Goal: Transaction & Acquisition: Purchase product/service

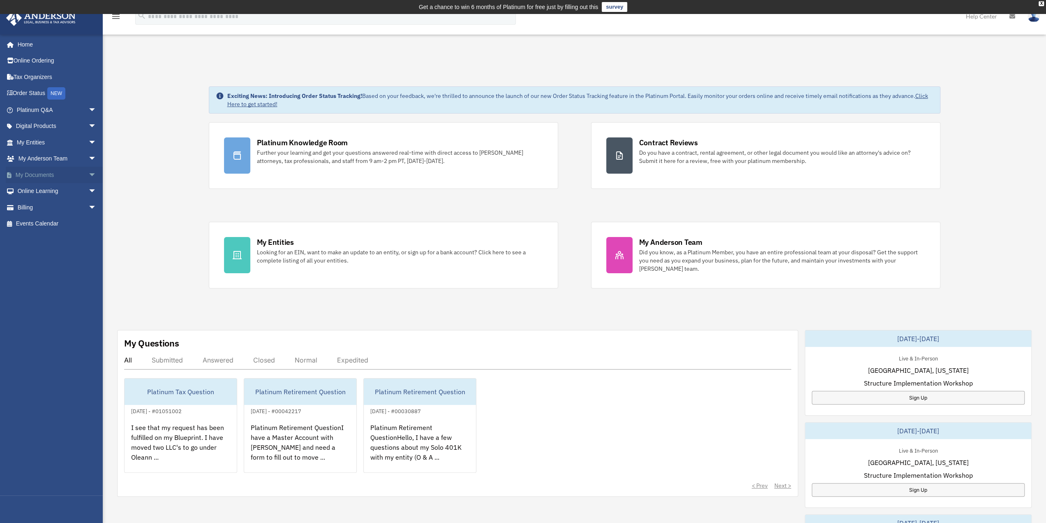
click at [26, 169] on link "My Documents arrow_drop_down" at bounding box center [57, 175] width 103 height 16
click at [79, 171] on link "My Documents arrow_drop_down" at bounding box center [57, 175] width 103 height 16
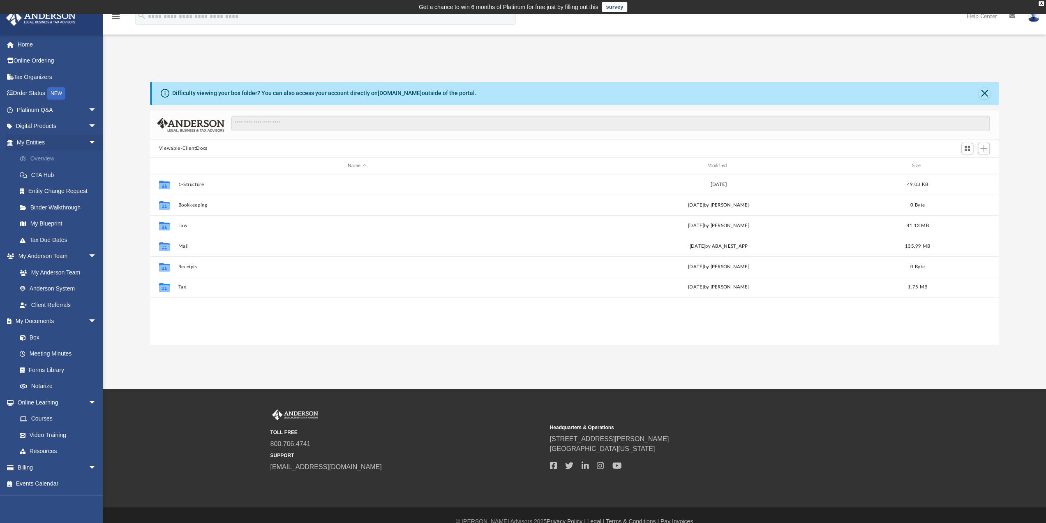
scroll to position [181, 843]
click at [43, 174] on link "CTA Hub" at bounding box center [60, 175] width 97 height 16
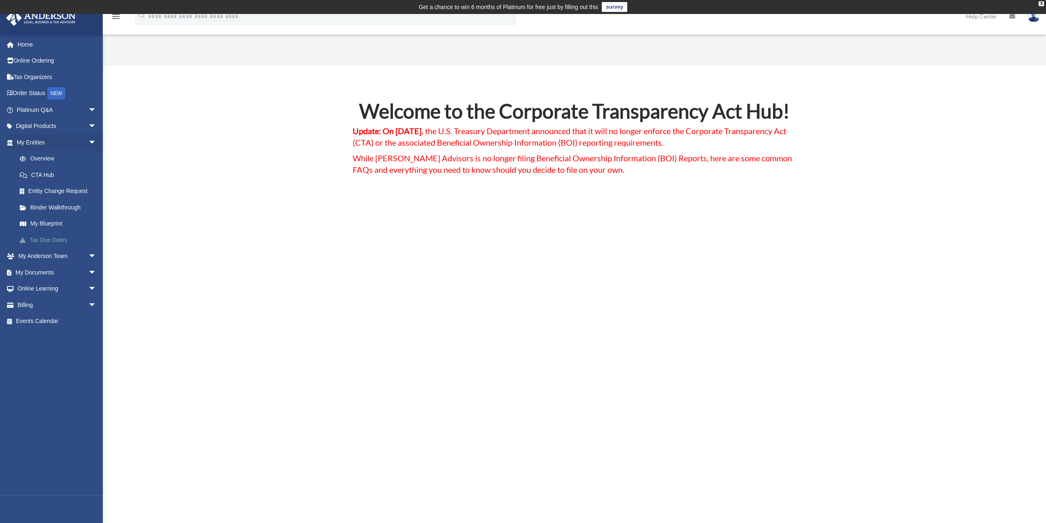
click at [54, 235] on link "Tax Due Dates" at bounding box center [60, 239] width 97 height 16
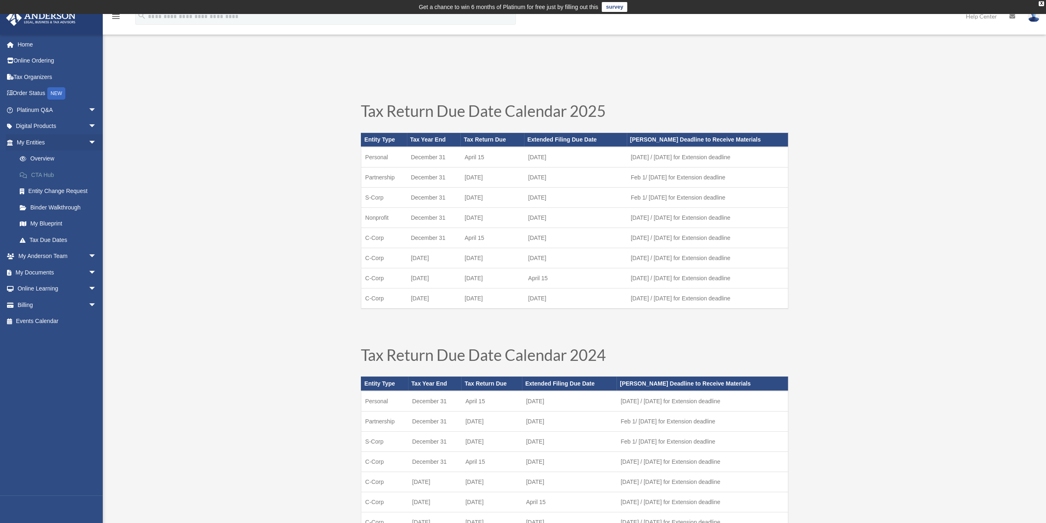
click at [38, 171] on link "CTA Hub" at bounding box center [60, 175] width 97 height 16
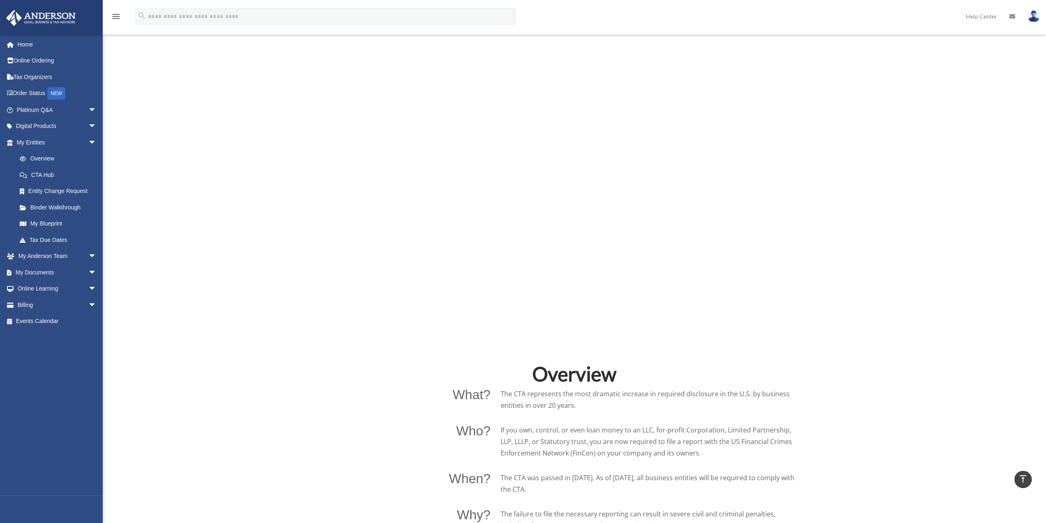
scroll to position [329, 0]
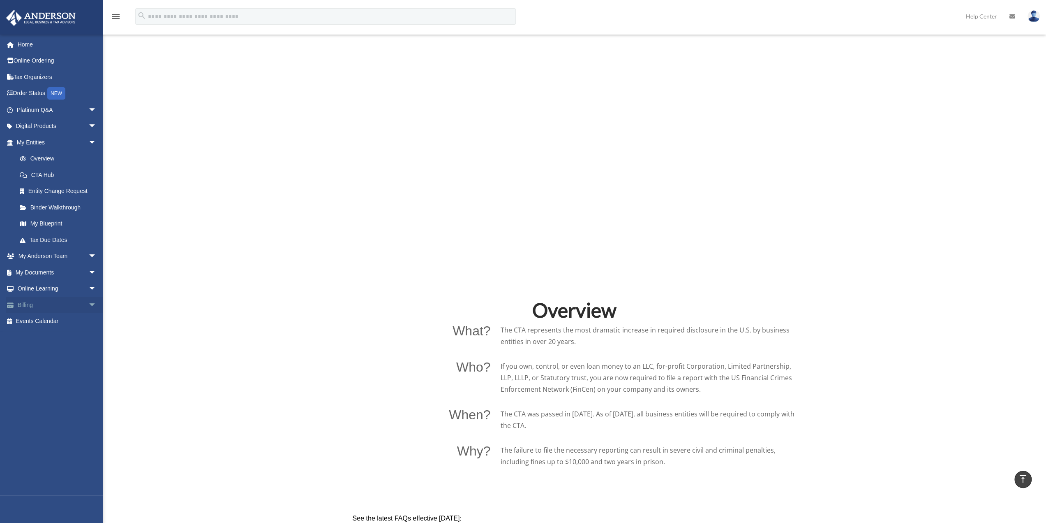
click at [19, 301] on link "Billing arrow_drop_down" at bounding box center [57, 304] width 103 height 16
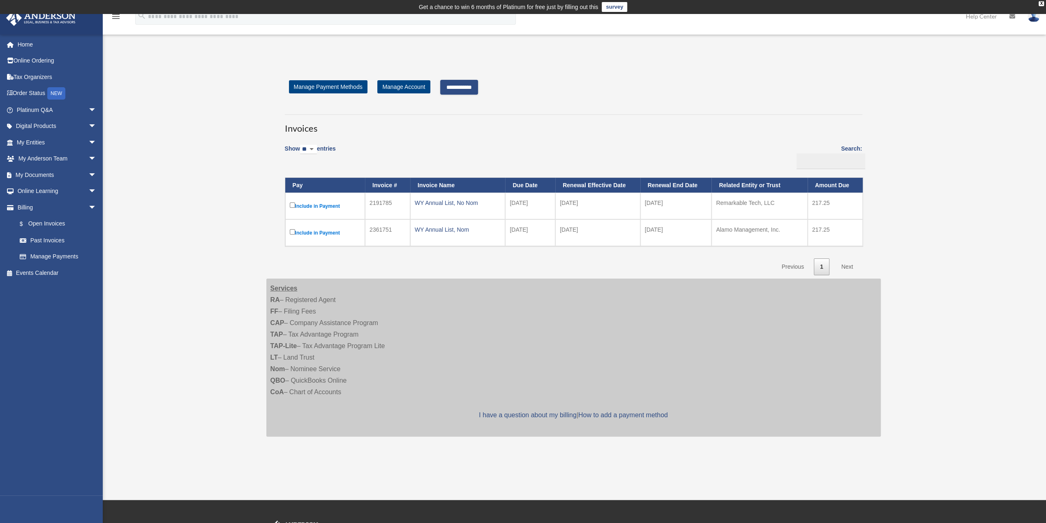
click at [455, 88] on input "**********" at bounding box center [459, 87] width 38 height 15
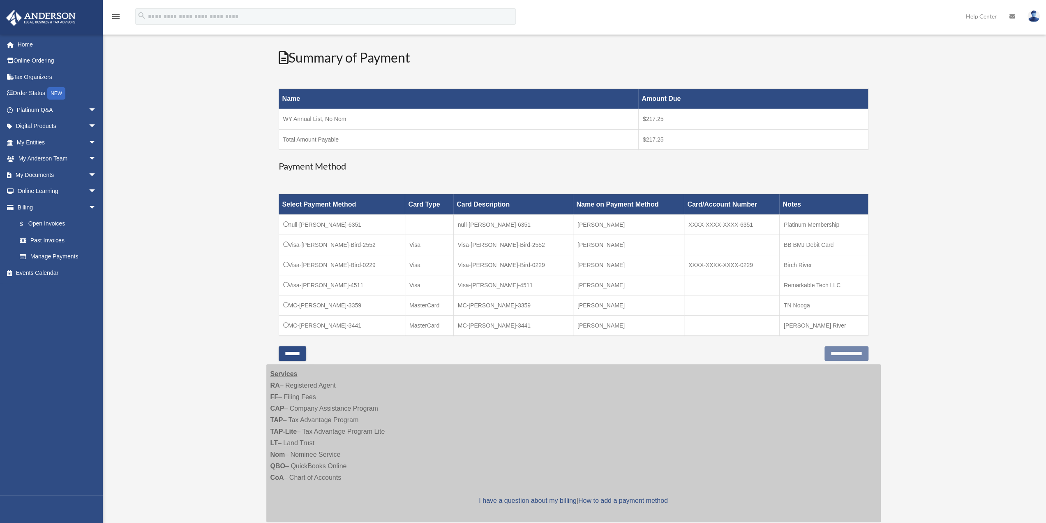
scroll to position [123, 0]
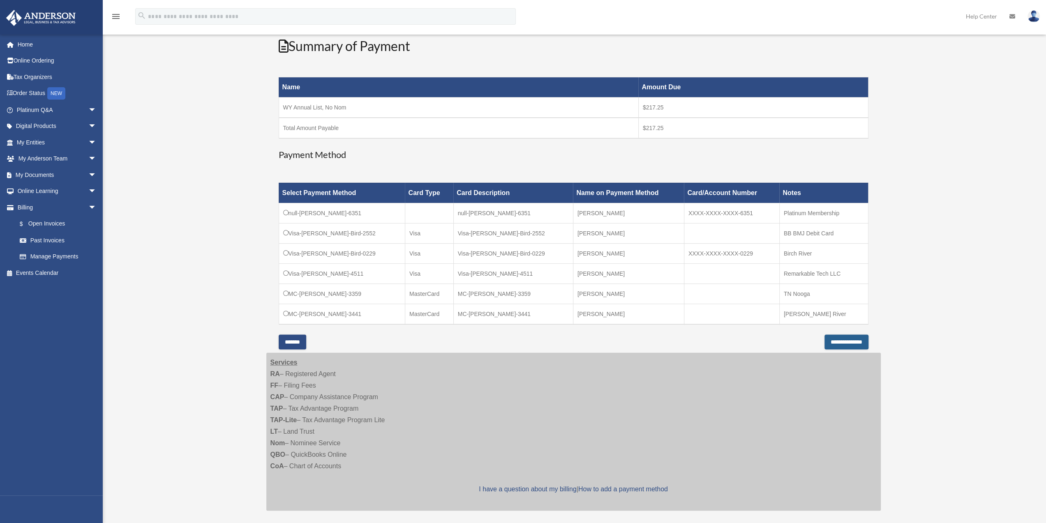
click at [836, 340] on input "**********" at bounding box center [847, 341] width 44 height 15
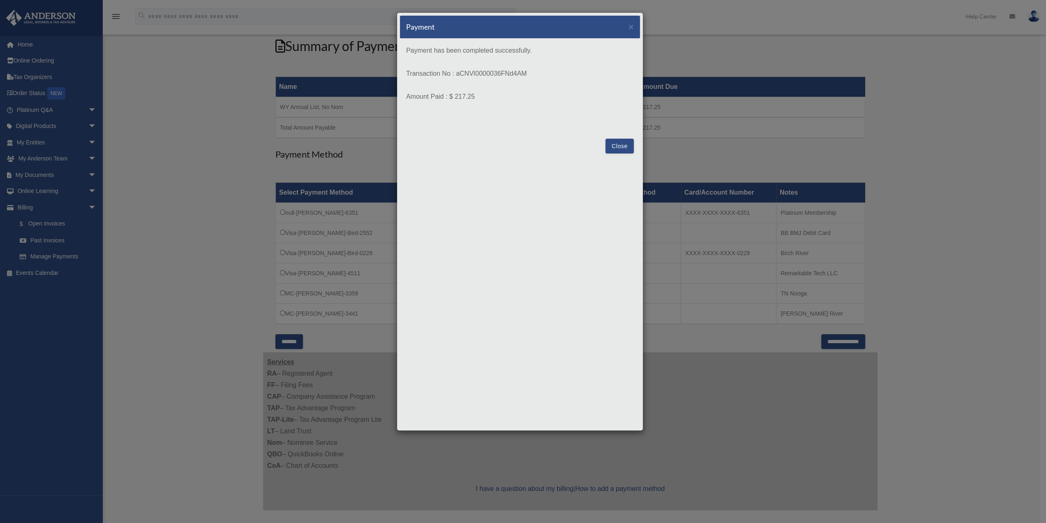
click at [624, 146] on button "Close" at bounding box center [620, 146] width 28 height 15
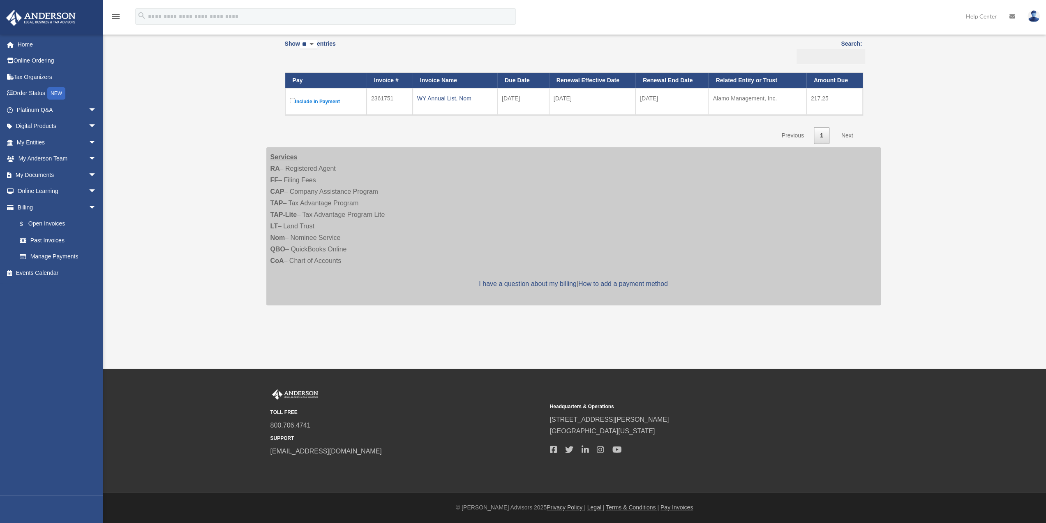
scroll to position [103, 0]
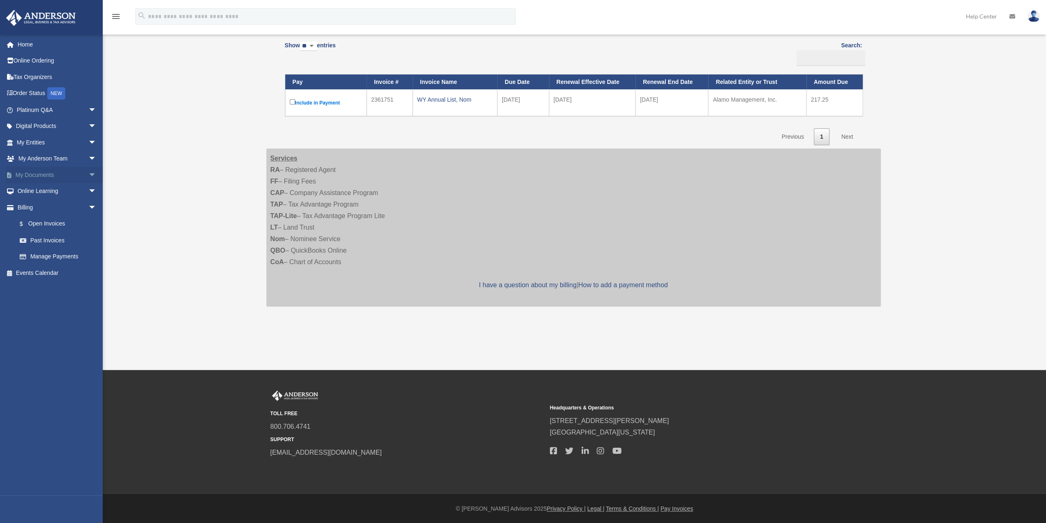
click at [49, 167] on link "My Documents arrow_drop_down" at bounding box center [57, 175] width 103 height 16
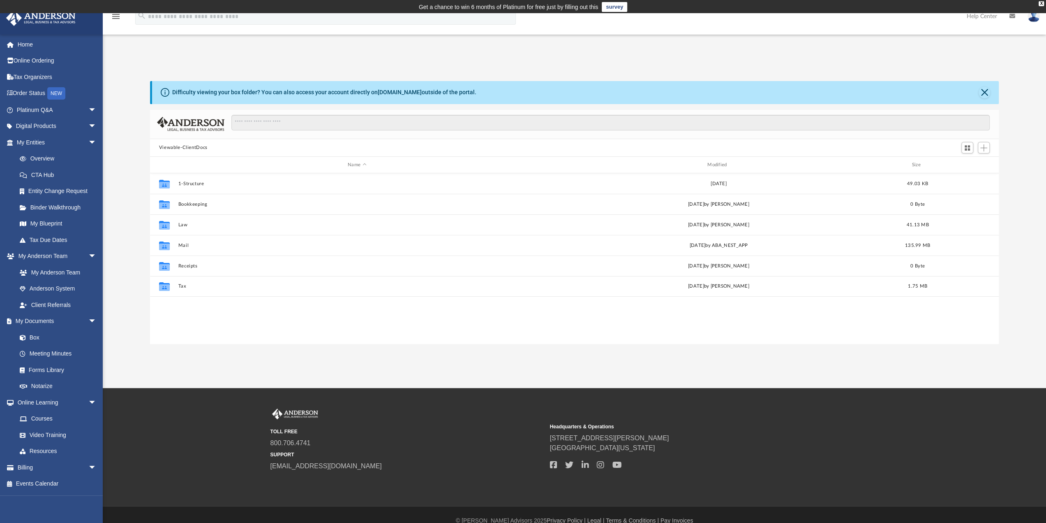
scroll to position [181, 843]
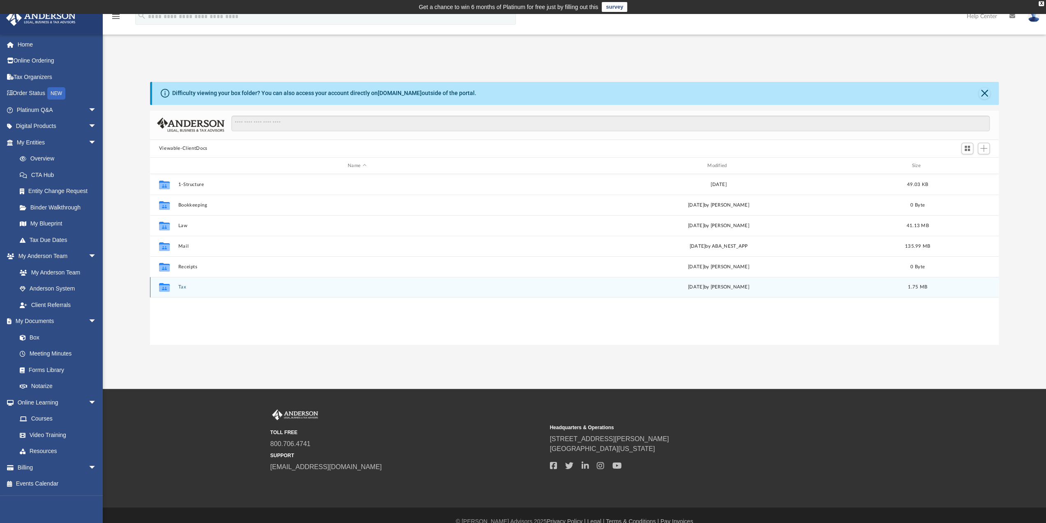
click at [167, 289] on icon "grid" at bounding box center [164, 287] width 11 height 9
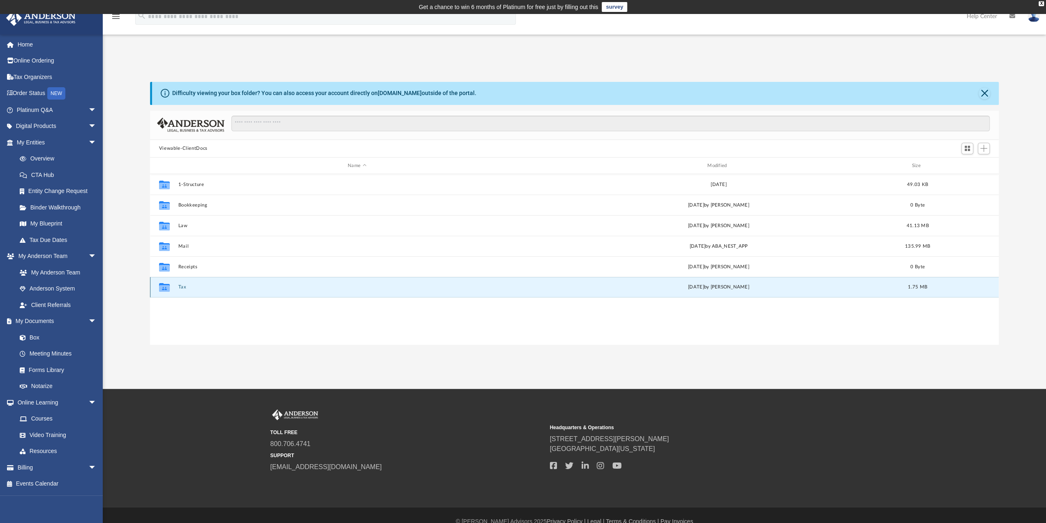
click at [167, 289] on icon "grid" at bounding box center [164, 287] width 11 height 9
click at [162, 286] on icon "grid" at bounding box center [164, 288] width 11 height 7
click at [976, 15] on link "Help Center" at bounding box center [982, 16] width 43 height 32
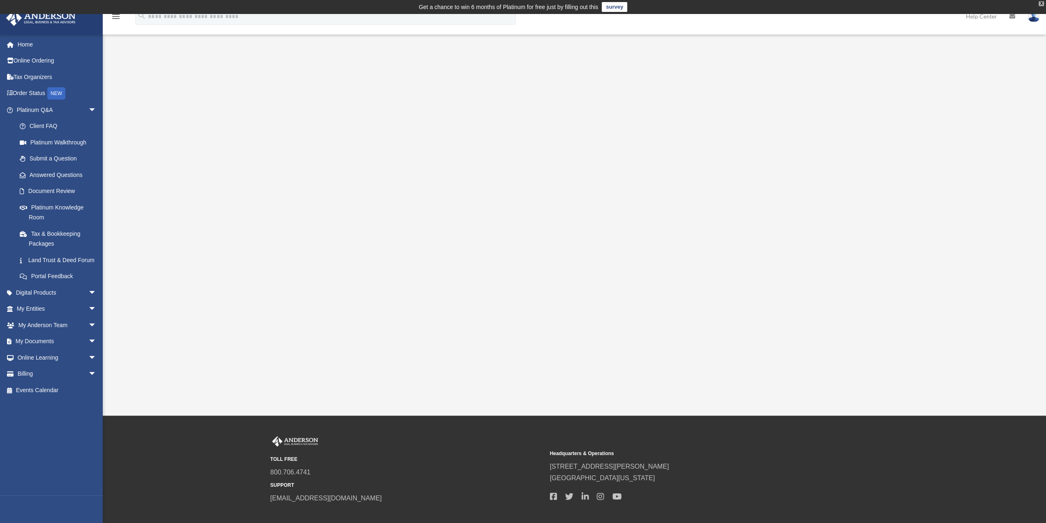
click at [1042, 3] on div "X" at bounding box center [1041, 3] width 5 height 5
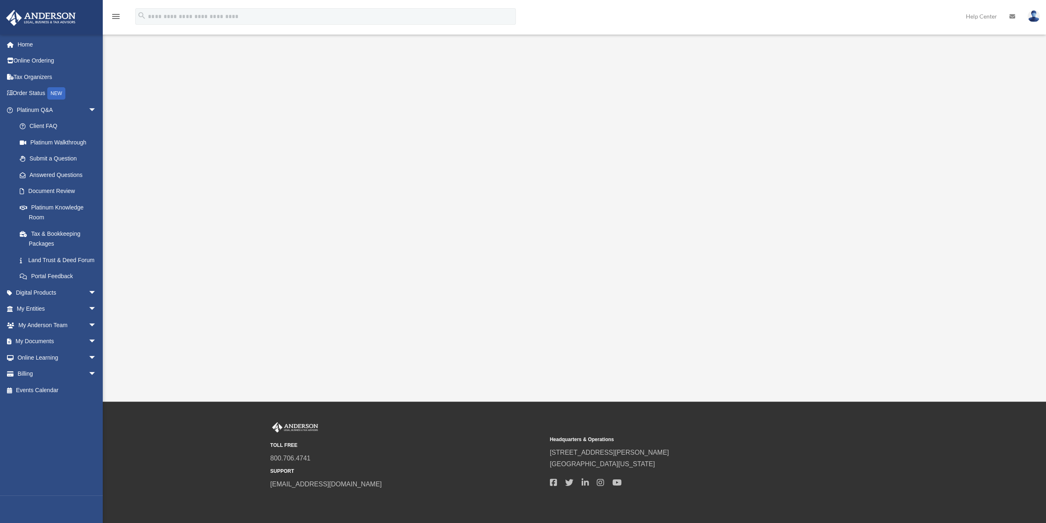
click at [1032, 16] on img at bounding box center [1034, 16] width 12 height 12
click at [172, 99] on div "Platinum Walkthrough [EMAIL_ADDRESS][DOMAIN_NAME] Sign Out [EMAIL_ADDRESS][DOMA…" at bounding box center [523, 200] width 1046 height 317
